Goal: Transaction & Acquisition: Purchase product/service

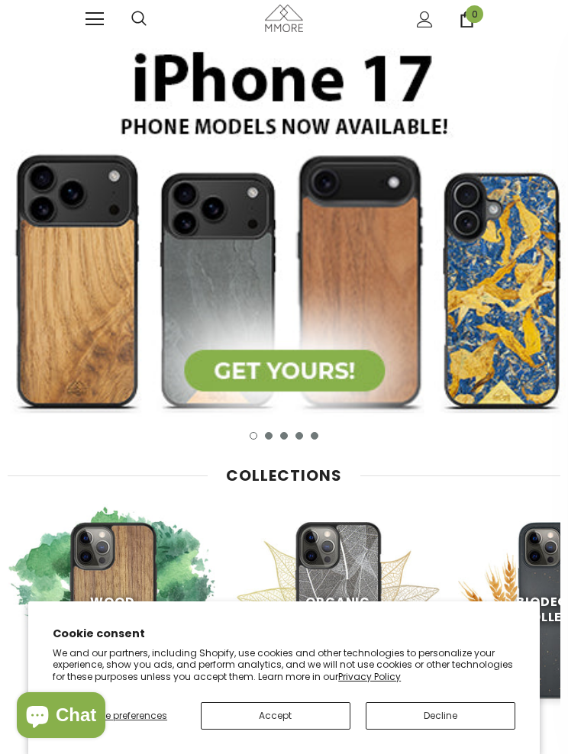
click at [312, 726] on button "Accept" at bounding box center [276, 715] width 150 height 27
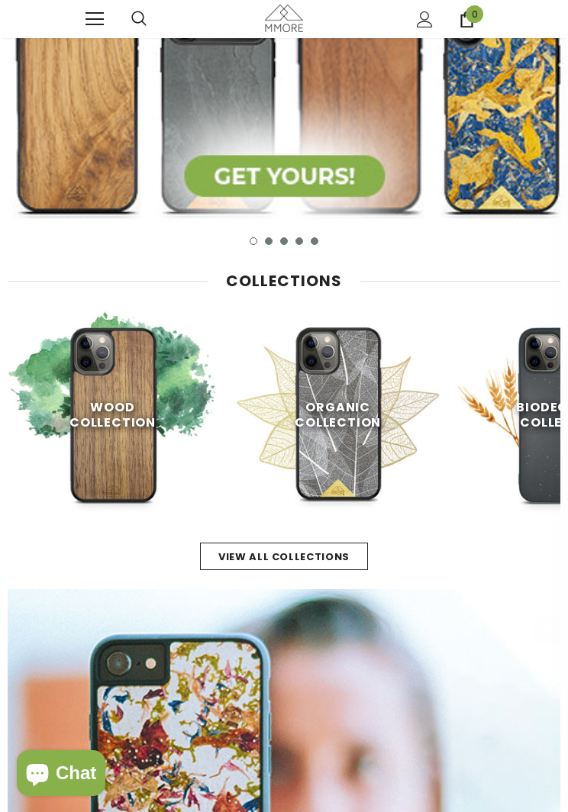
scroll to position [195, 0]
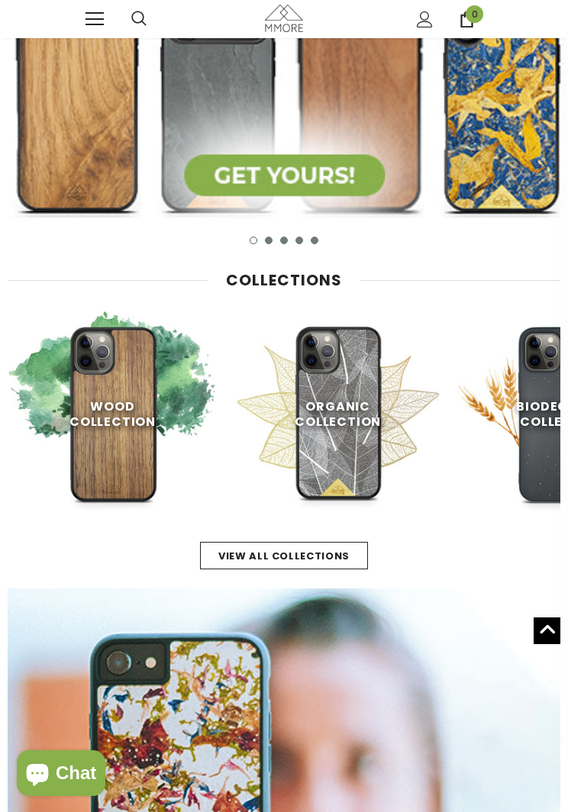
click at [111, 396] on img at bounding box center [113, 414] width 210 height 210
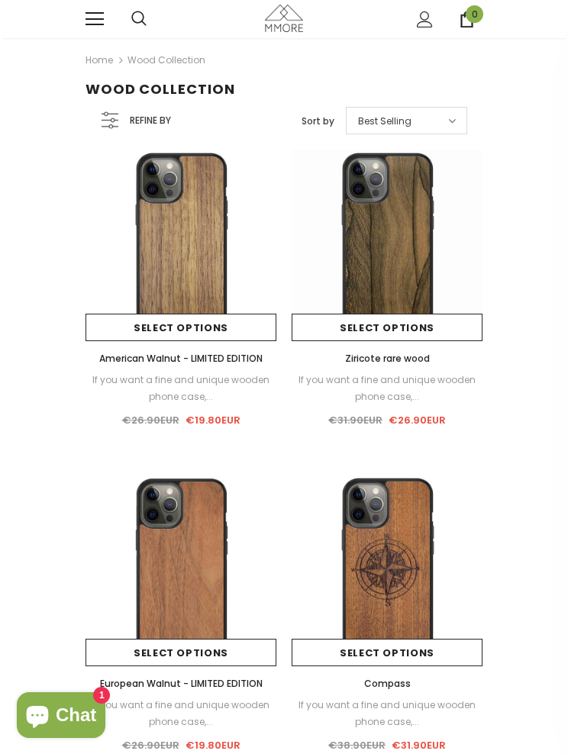
click at [392, 253] on img at bounding box center [387, 245] width 191 height 191
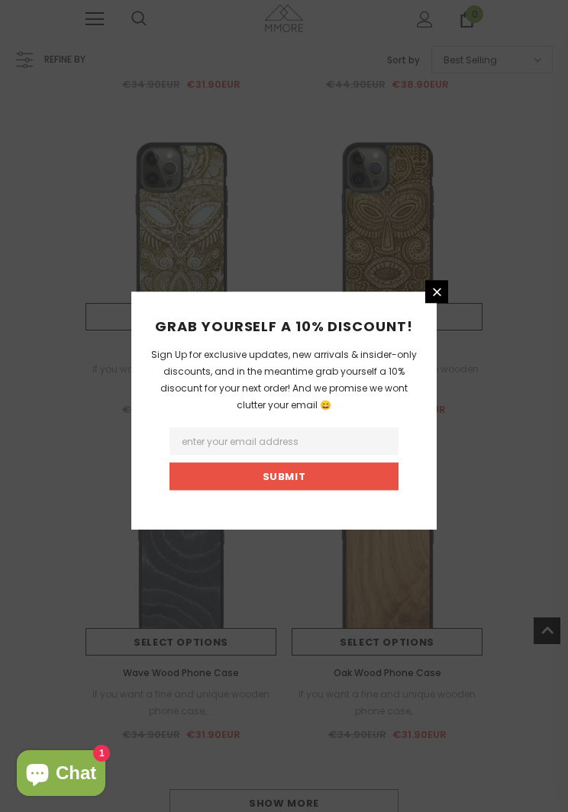
scroll to position [1340, 0]
click at [437, 296] on icon at bounding box center [437, 292] width 8 height 8
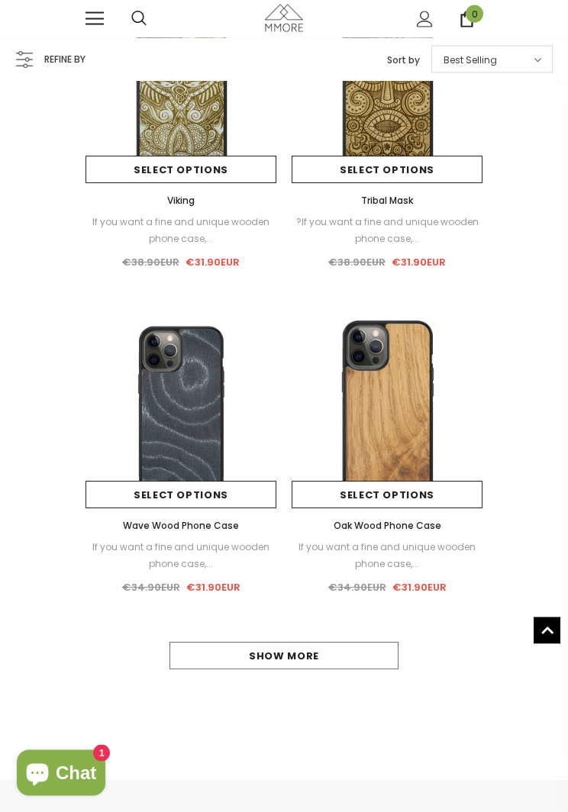
scroll to position [1482, 0]
click at [350, 655] on link "Show more" at bounding box center [284, 655] width 229 height 27
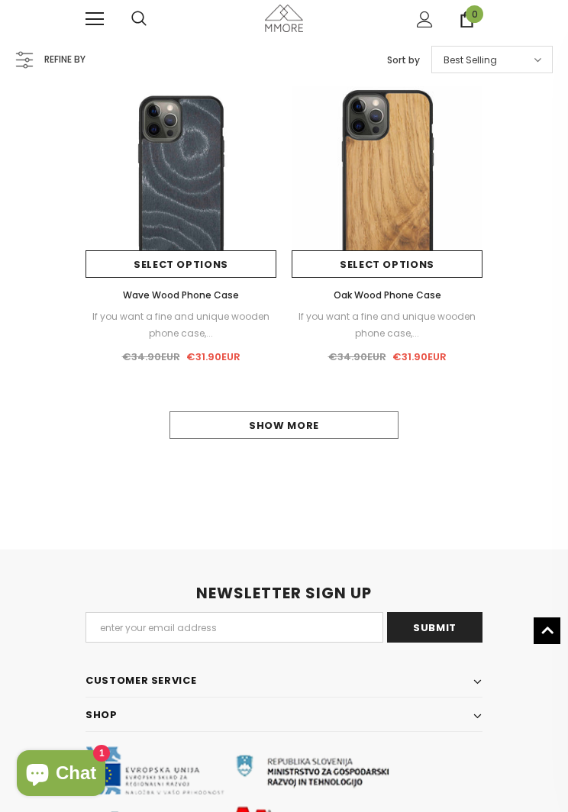
scroll to position [1723, 0]
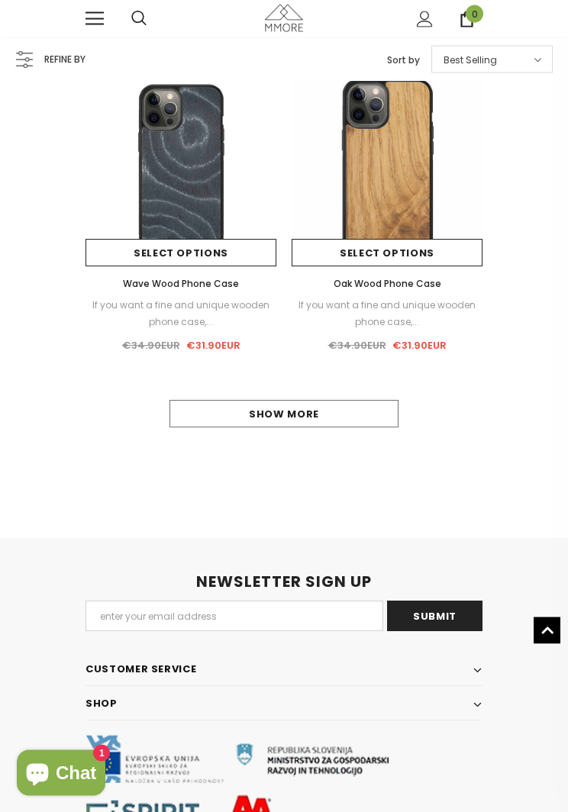
click at [304, 406] on link "Show more" at bounding box center [284, 414] width 229 height 27
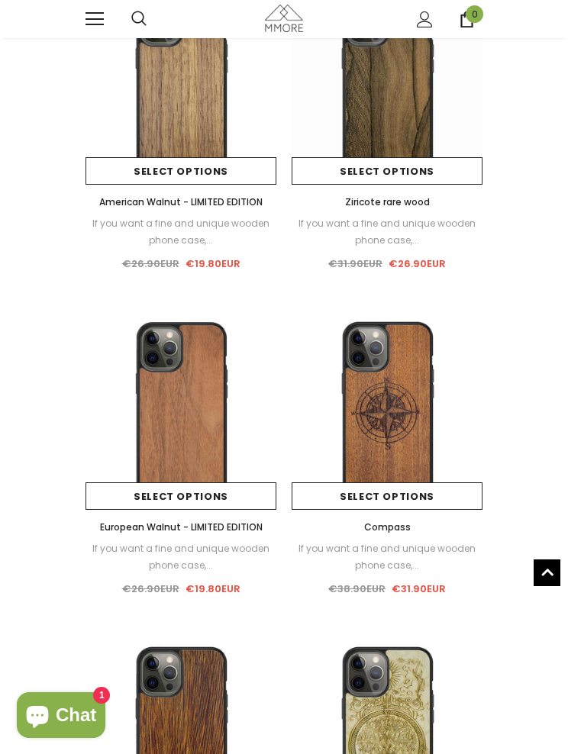
scroll to position [0, 0]
